Goal: Task Accomplishment & Management: Complete application form

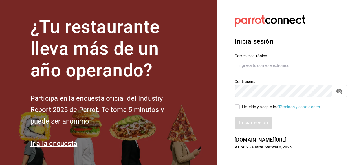
type input "ivan.mendez.93@outlook.com"
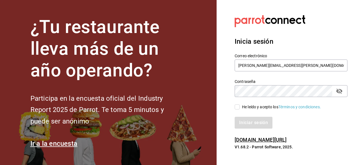
click at [238, 108] on input "He leído y acepto los Términos y condiciones." at bounding box center [237, 106] width 5 height 5
checkbox input "true"
click at [242, 125] on button "Iniciar sesión" at bounding box center [254, 123] width 38 height 12
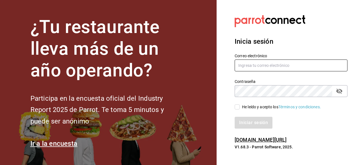
type input "[PERSON_NAME][EMAIL_ADDRESS][PERSON_NAME][DOMAIN_NAME]"
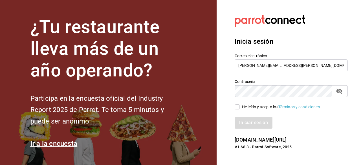
click at [236, 107] on input "He leído y acepto los Términos y condiciones." at bounding box center [237, 106] width 5 height 5
checkbox input "true"
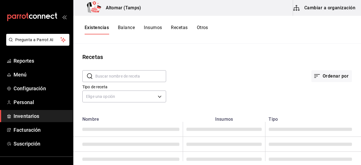
type input "[PERSON_NAME] gobernador"
